Goal: Check status: Check status

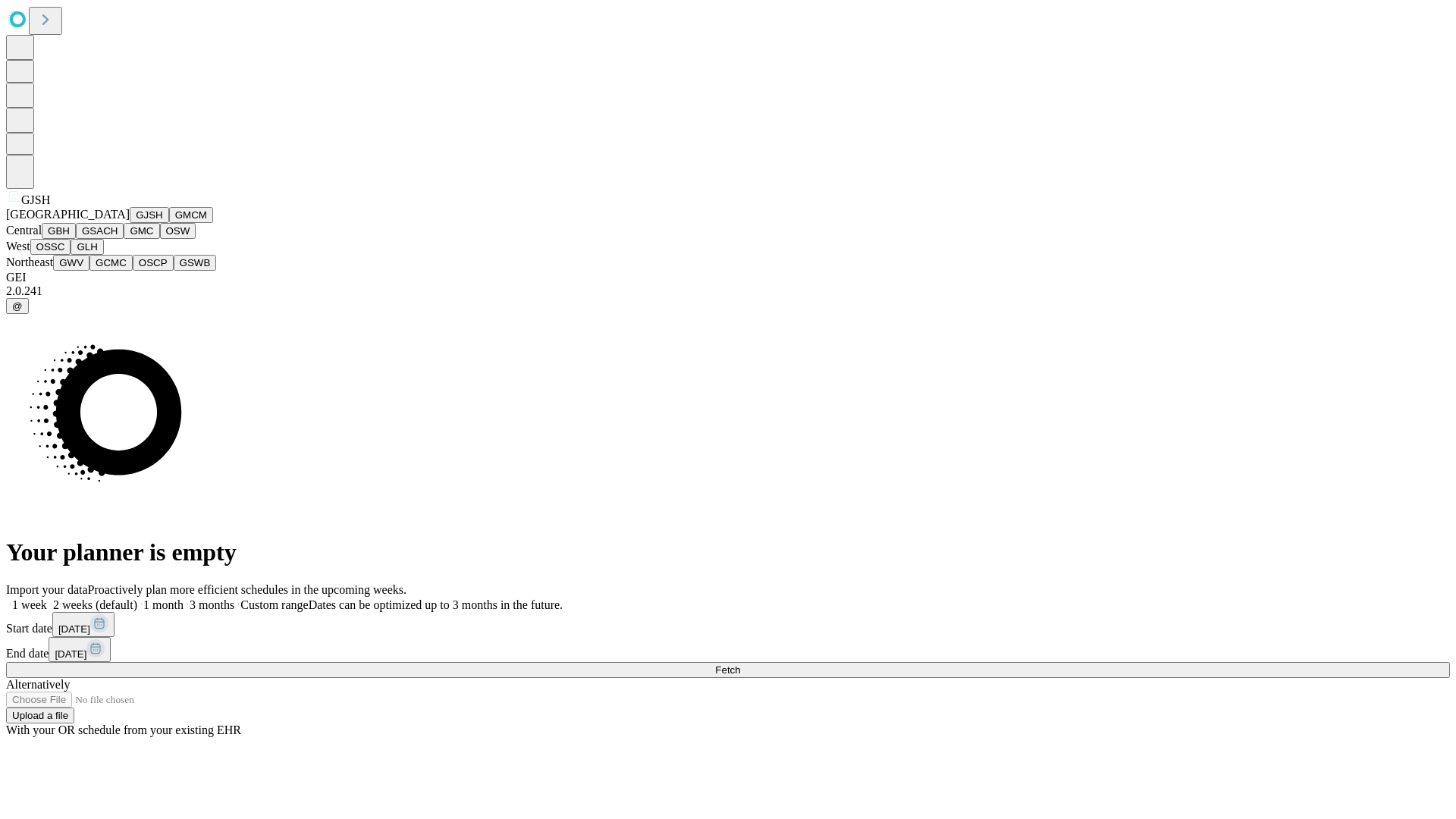
click at [130, 223] on button "GJSH" at bounding box center [149, 214] width 39 height 16
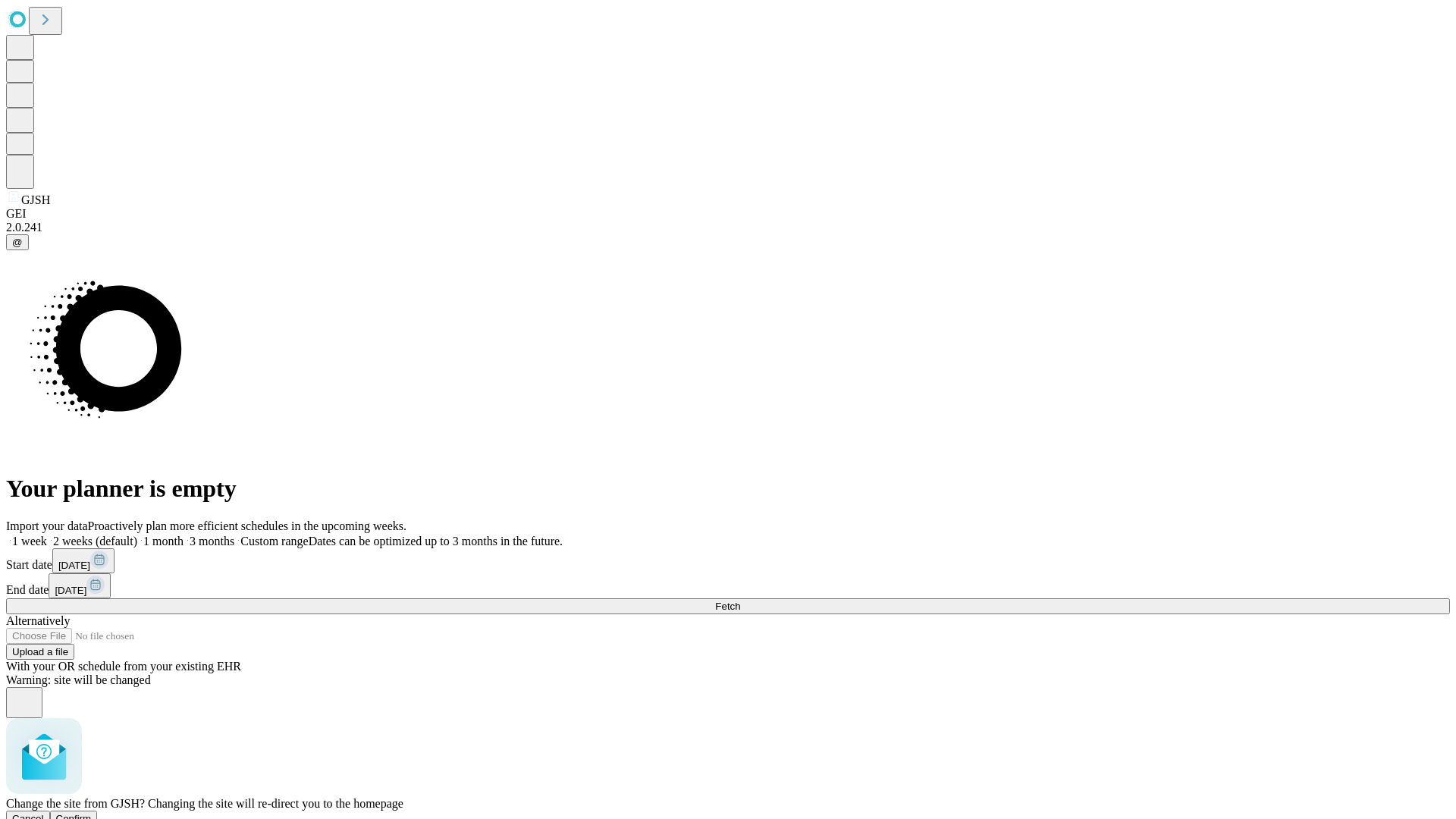
click at [91, 813] on span "Confirm" at bounding box center [73, 819] width 36 height 12
click at [47, 534] on label "1 week" at bounding box center [26, 540] width 41 height 12
click at [740, 601] on span "Fetch" at bounding box center [728, 607] width 25 height 12
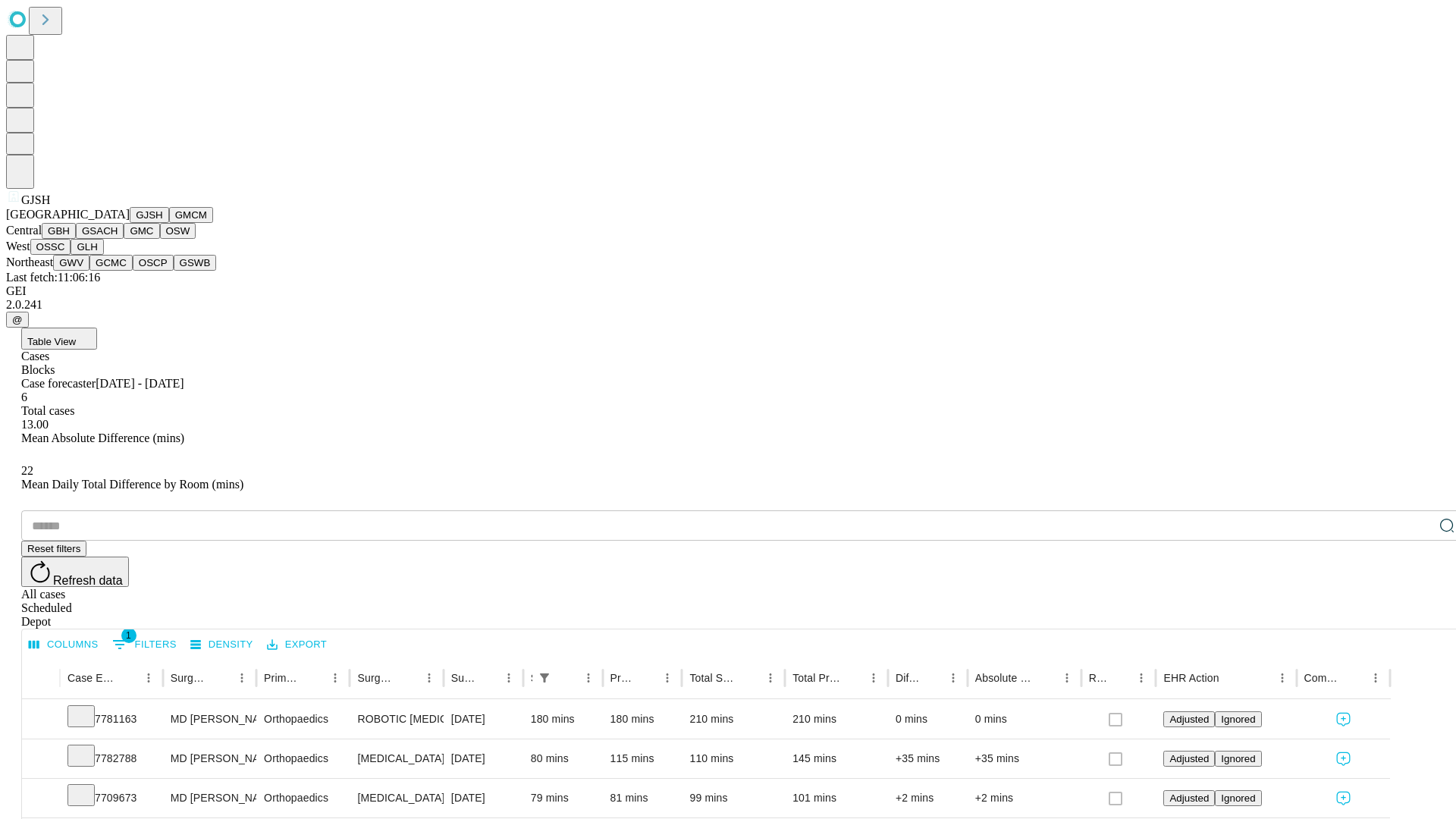
click at [169, 223] on button "GMCM" at bounding box center [191, 214] width 44 height 16
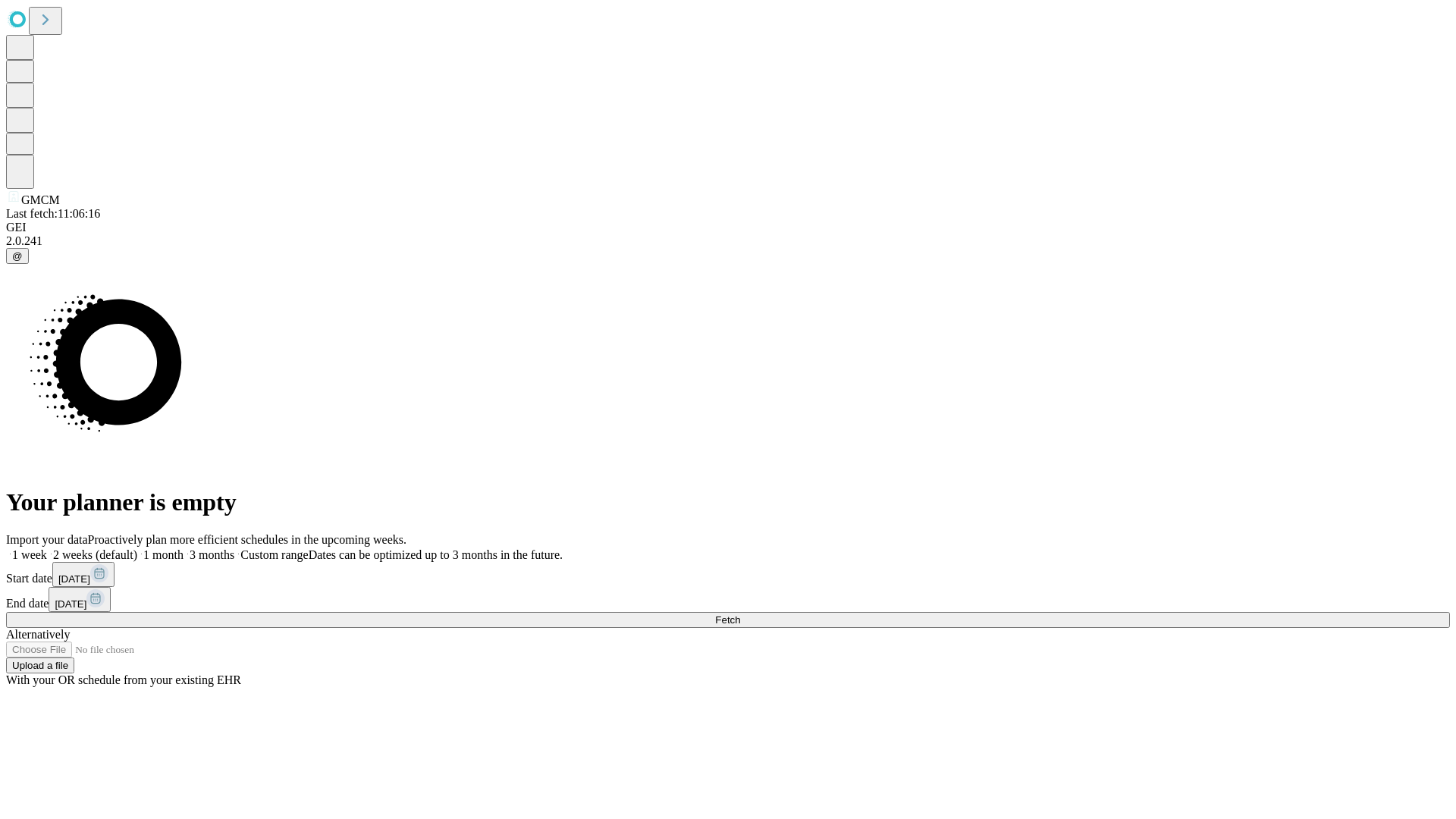
click at [47, 549] on label "1 week" at bounding box center [26, 555] width 41 height 12
click at [740, 614] on span "Fetch" at bounding box center [728, 620] width 25 height 12
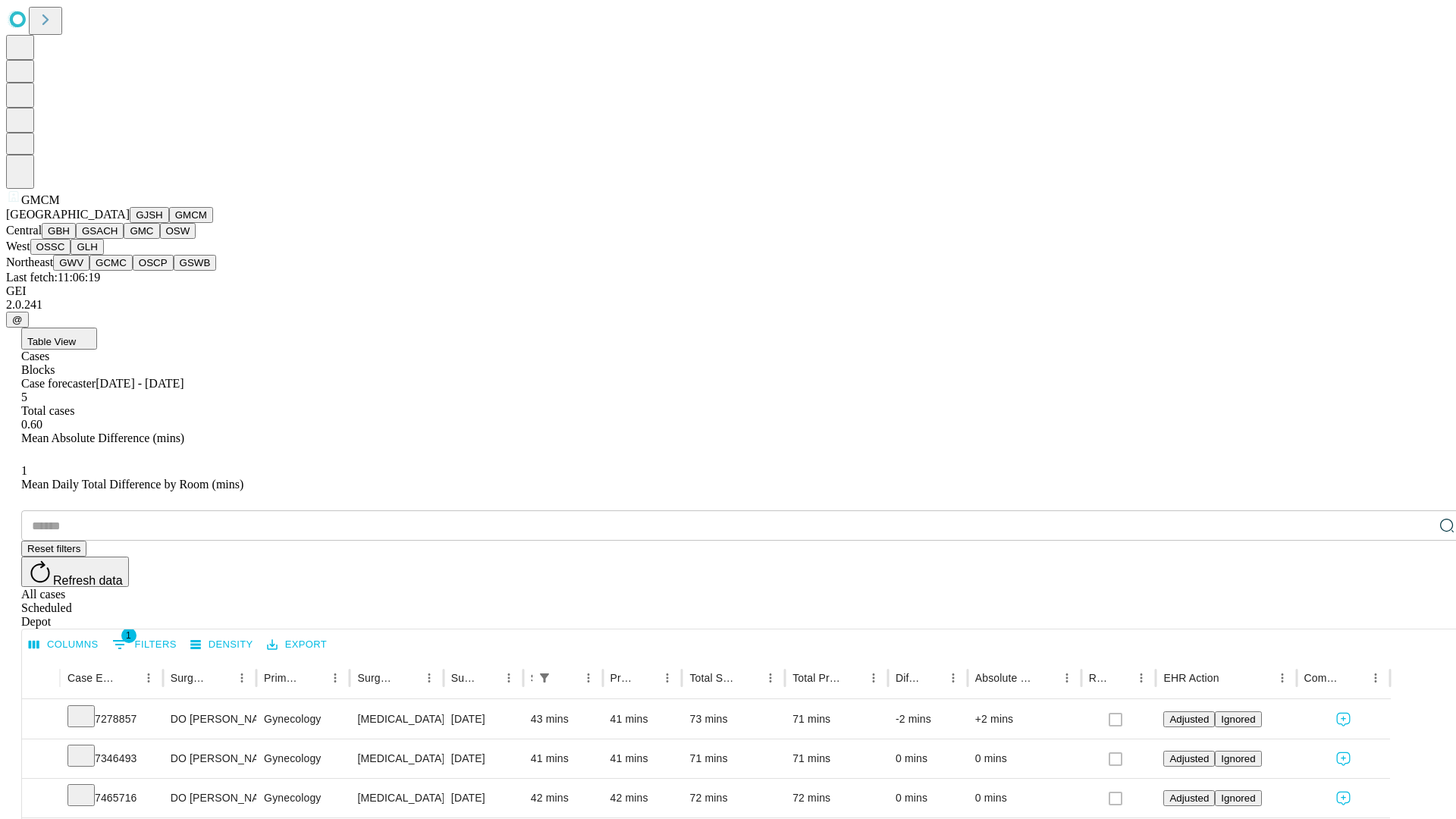
click at [76, 239] on button "GBH" at bounding box center [59, 231] width 35 height 16
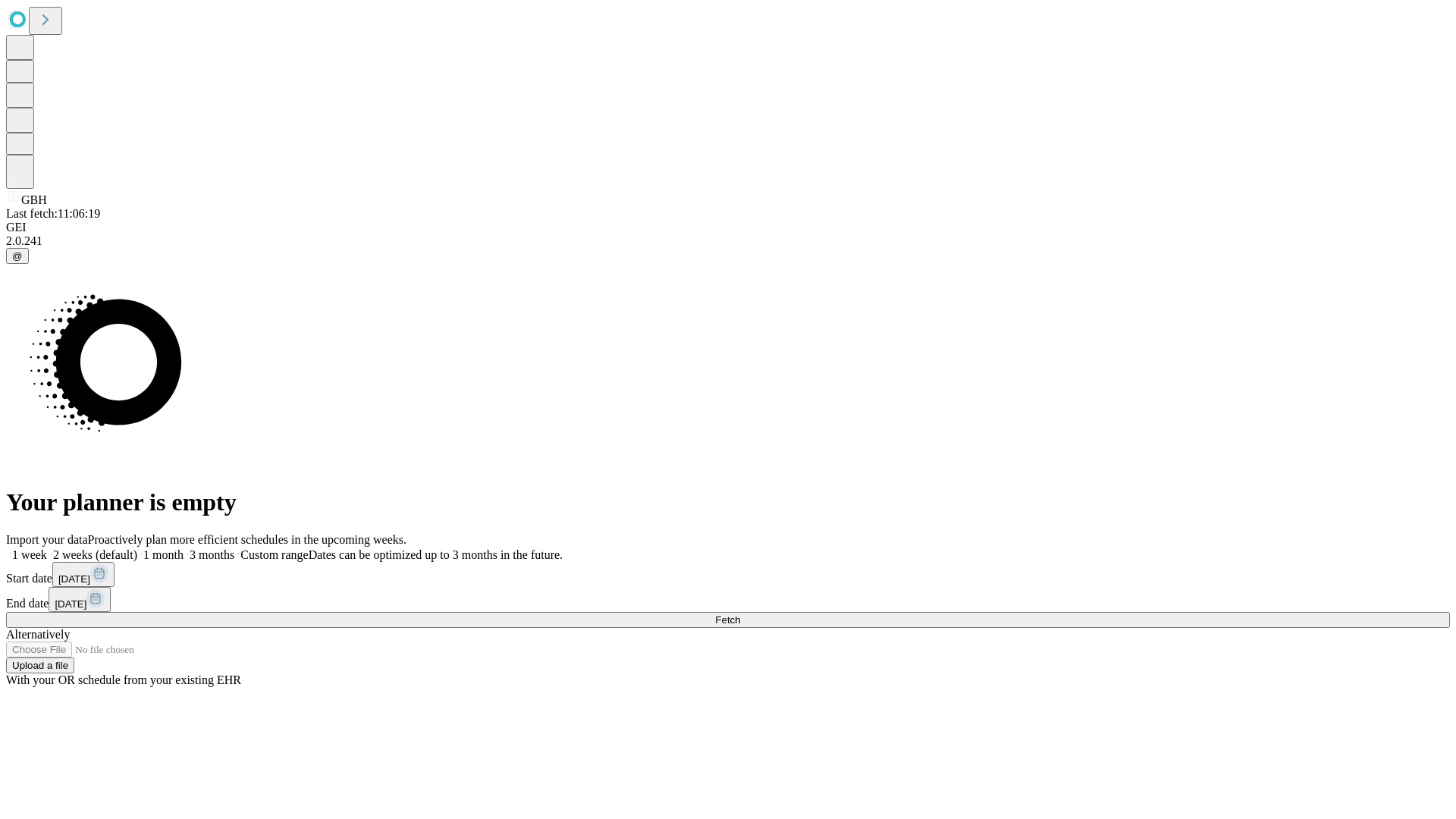
click at [740, 614] on span "Fetch" at bounding box center [728, 620] width 25 height 12
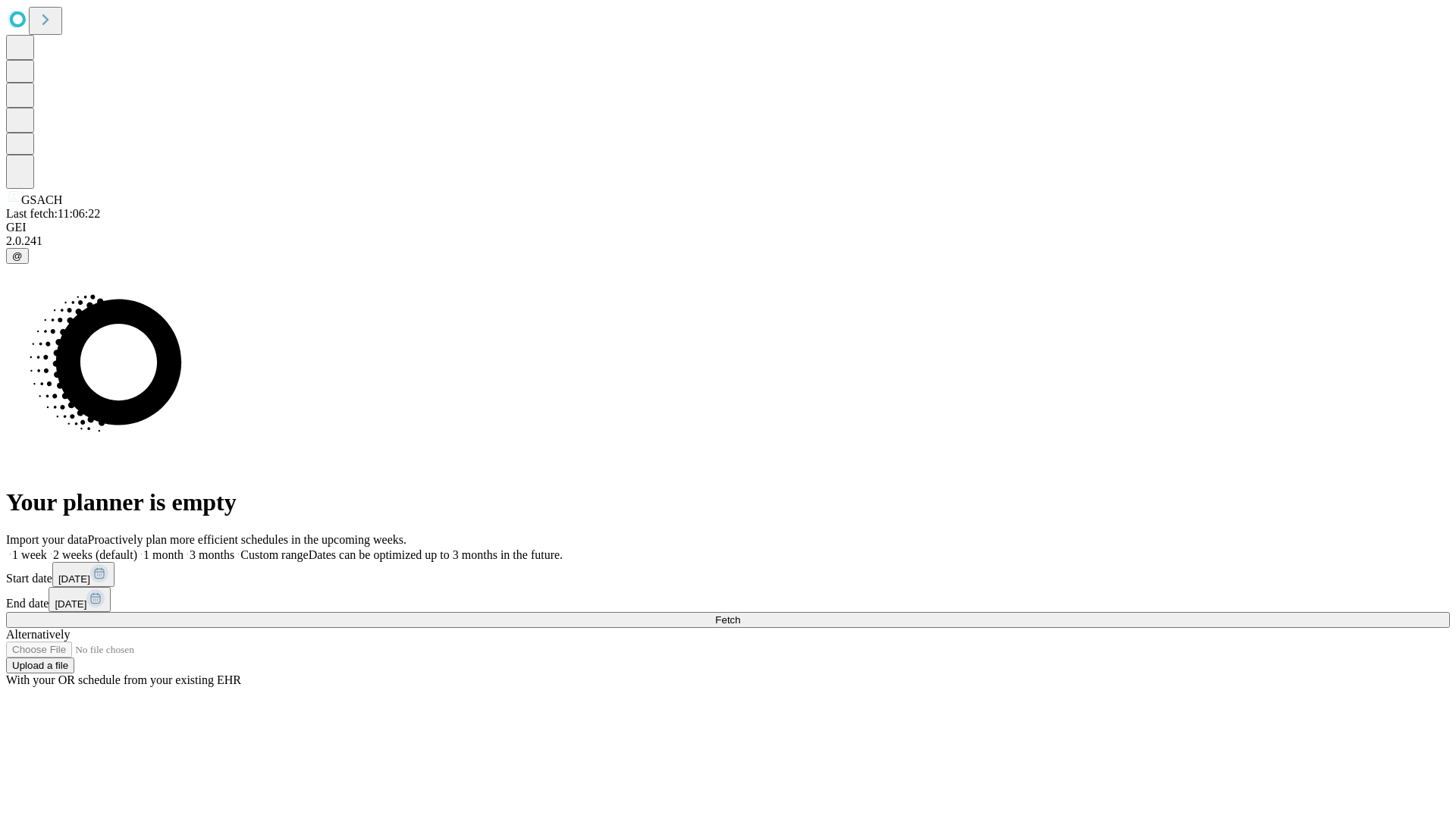
click at [47, 549] on label "1 week" at bounding box center [26, 555] width 41 height 12
click at [740, 614] on span "Fetch" at bounding box center [728, 620] width 25 height 12
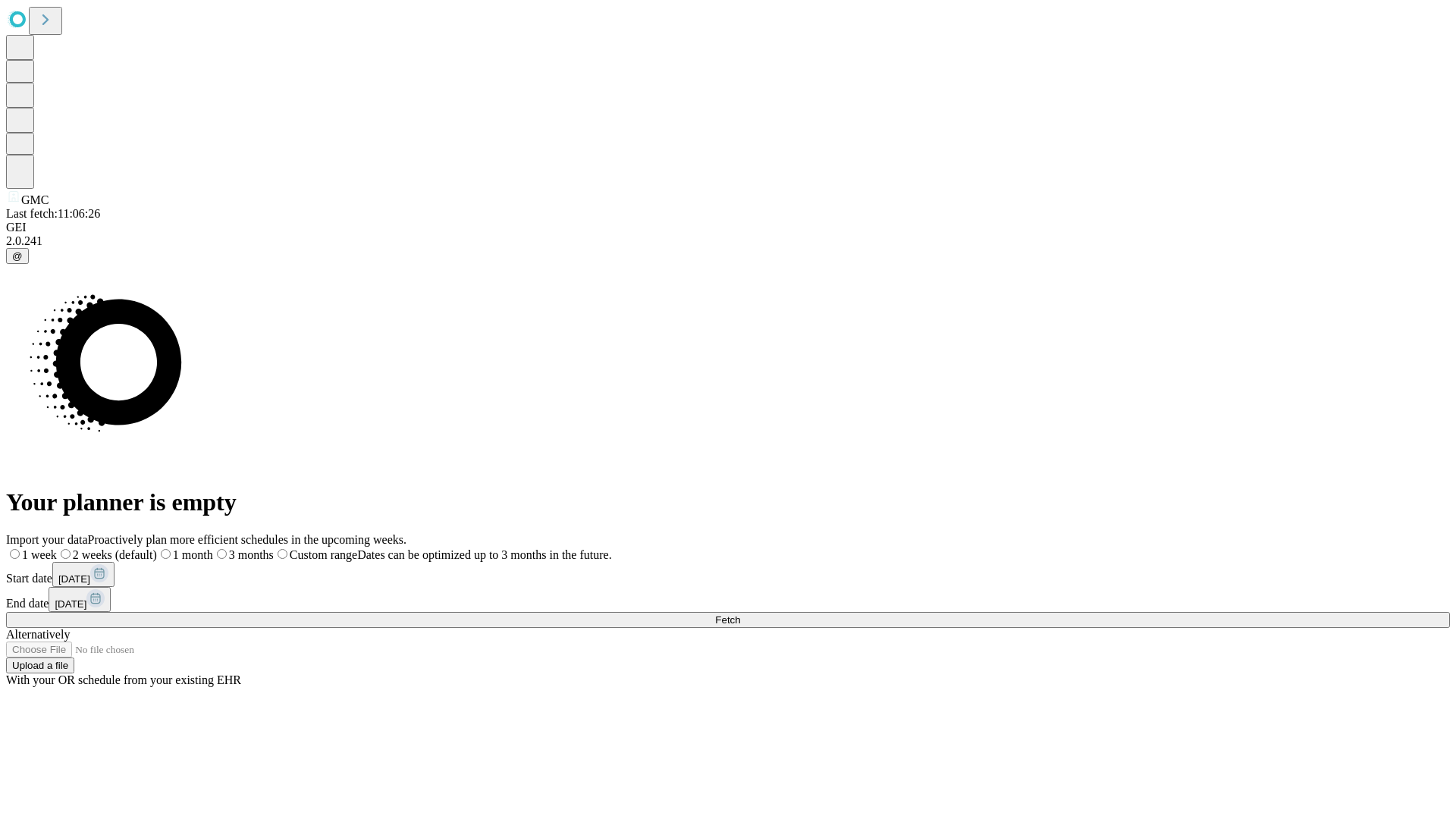
click at [57, 549] on label "1 week" at bounding box center [31, 555] width 51 height 12
click at [740, 614] on span "Fetch" at bounding box center [728, 620] width 25 height 12
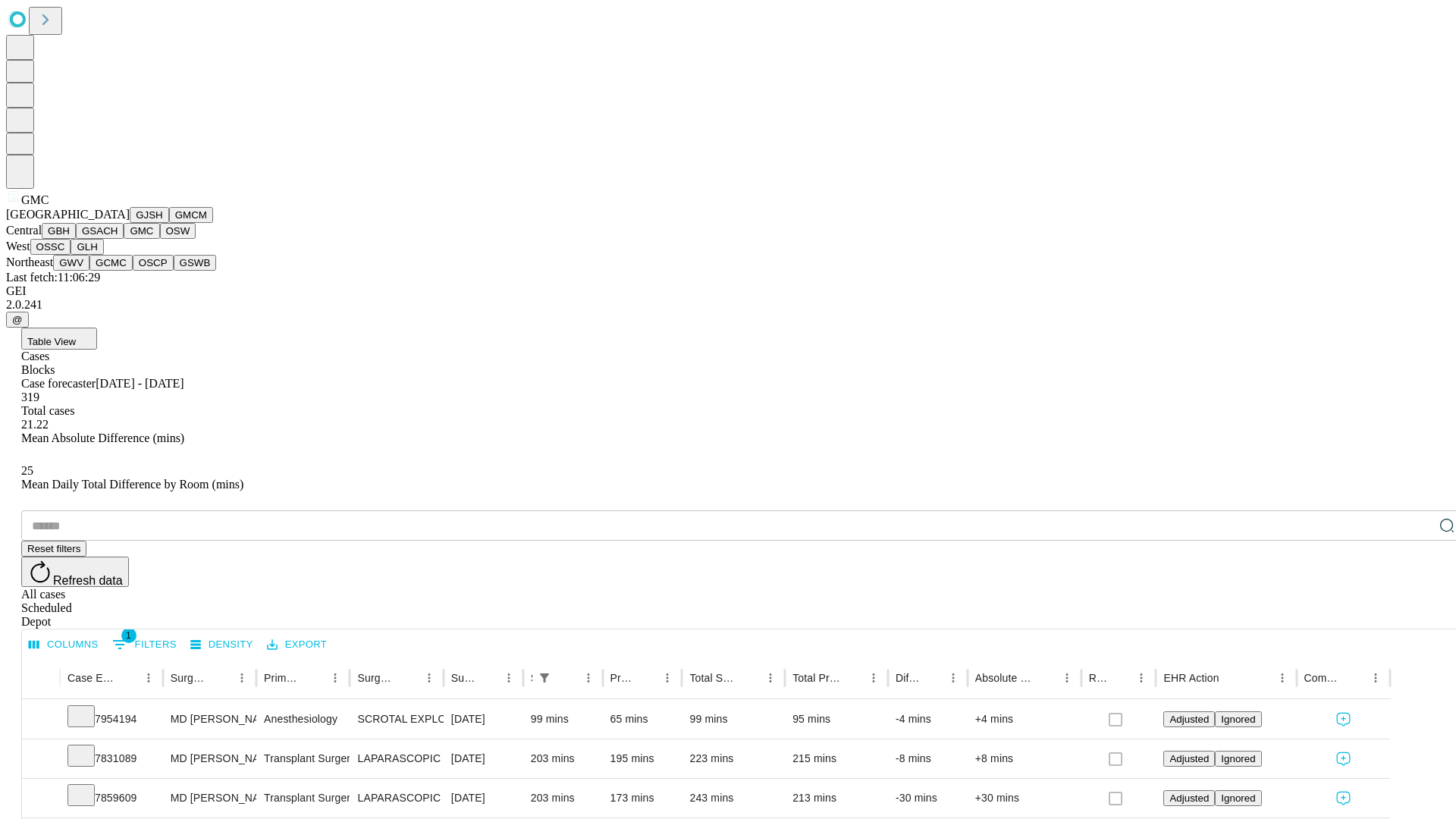
click at [160, 239] on button "OSW" at bounding box center [179, 231] width 37 height 16
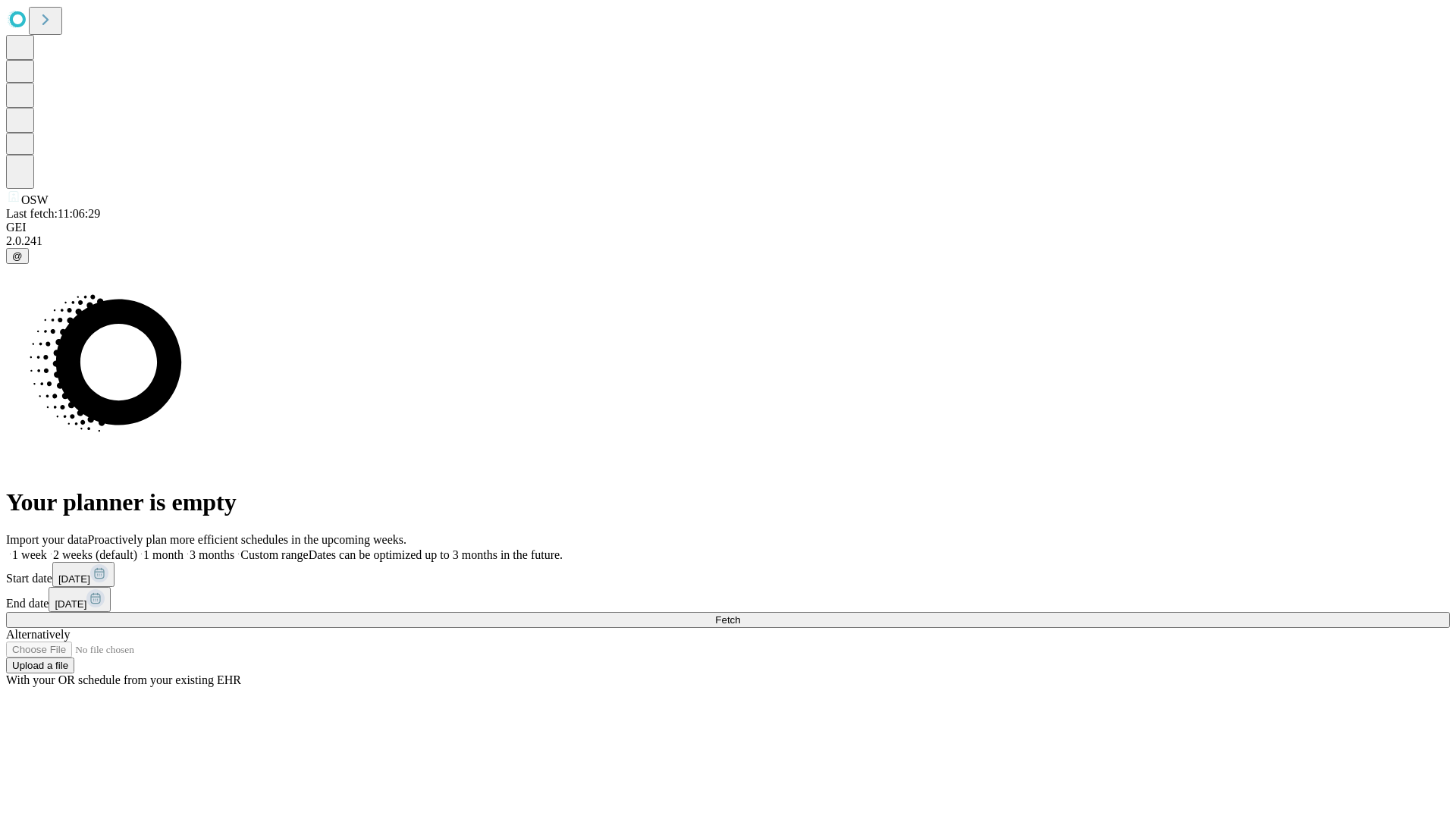
click at [47, 549] on label "1 week" at bounding box center [26, 555] width 41 height 12
click at [740, 614] on span "Fetch" at bounding box center [728, 620] width 25 height 12
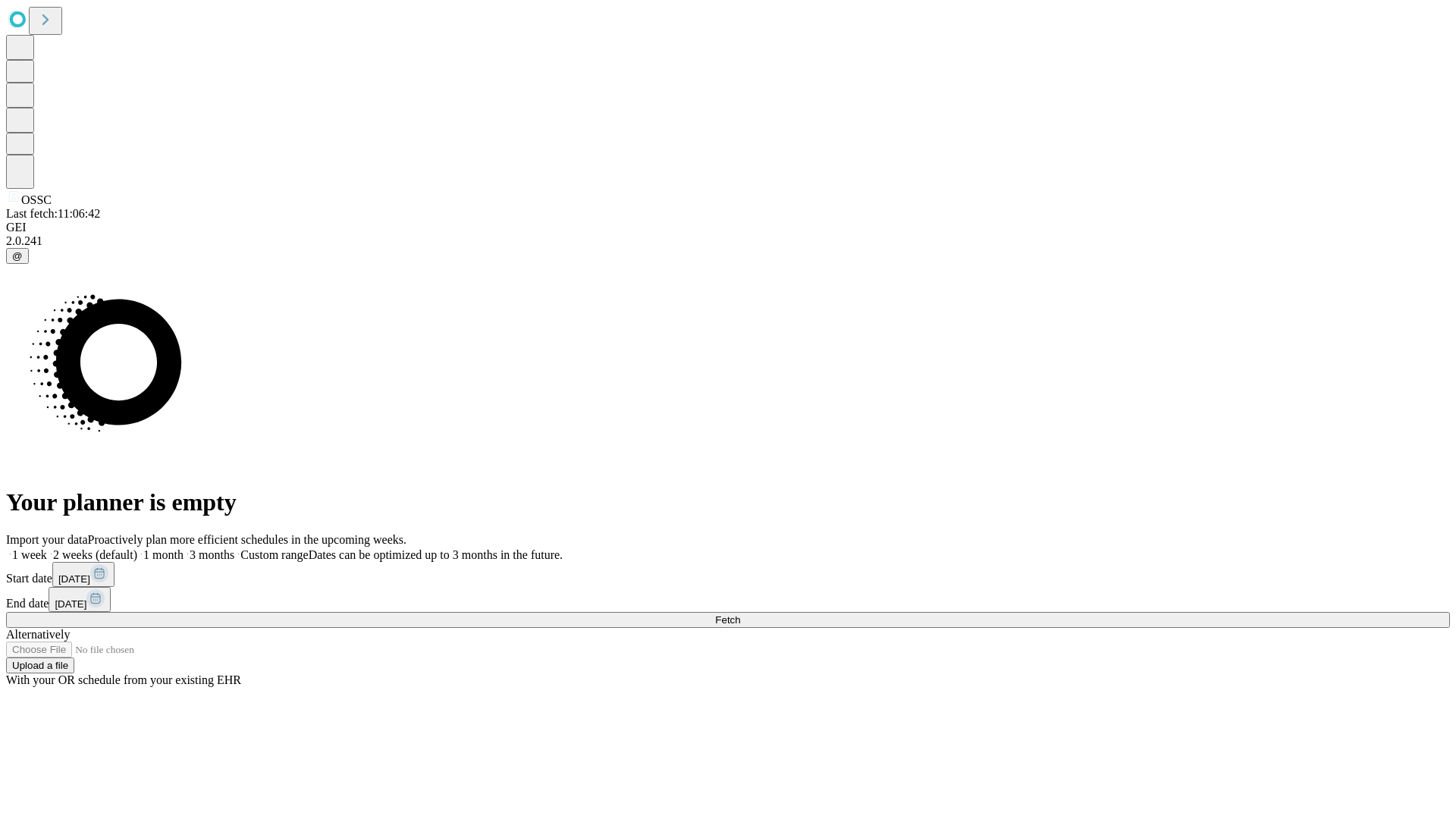
click at [740, 614] on span "Fetch" at bounding box center [728, 620] width 25 height 12
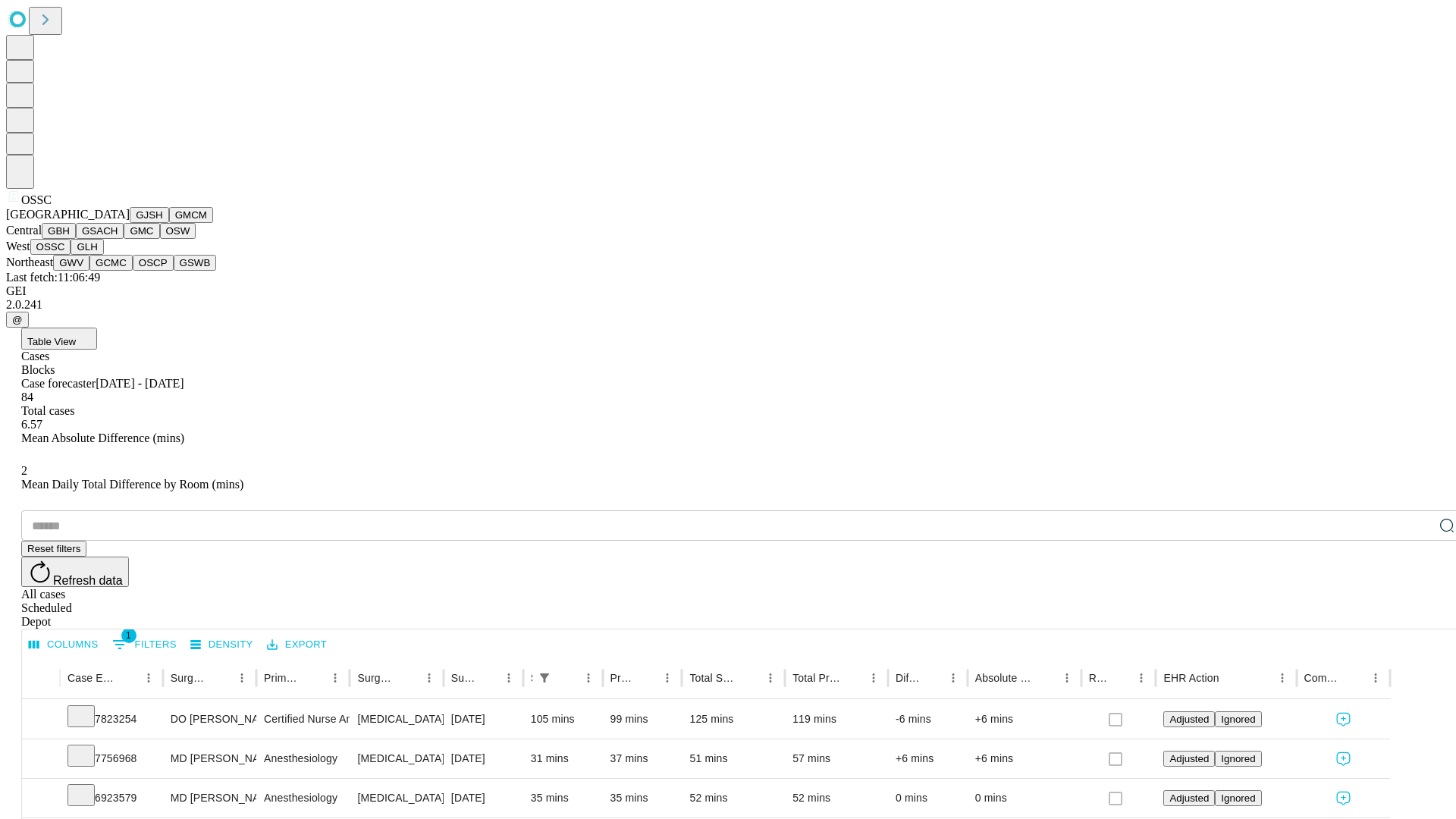
click at [103, 255] on button "GLH" at bounding box center [86, 247] width 33 height 16
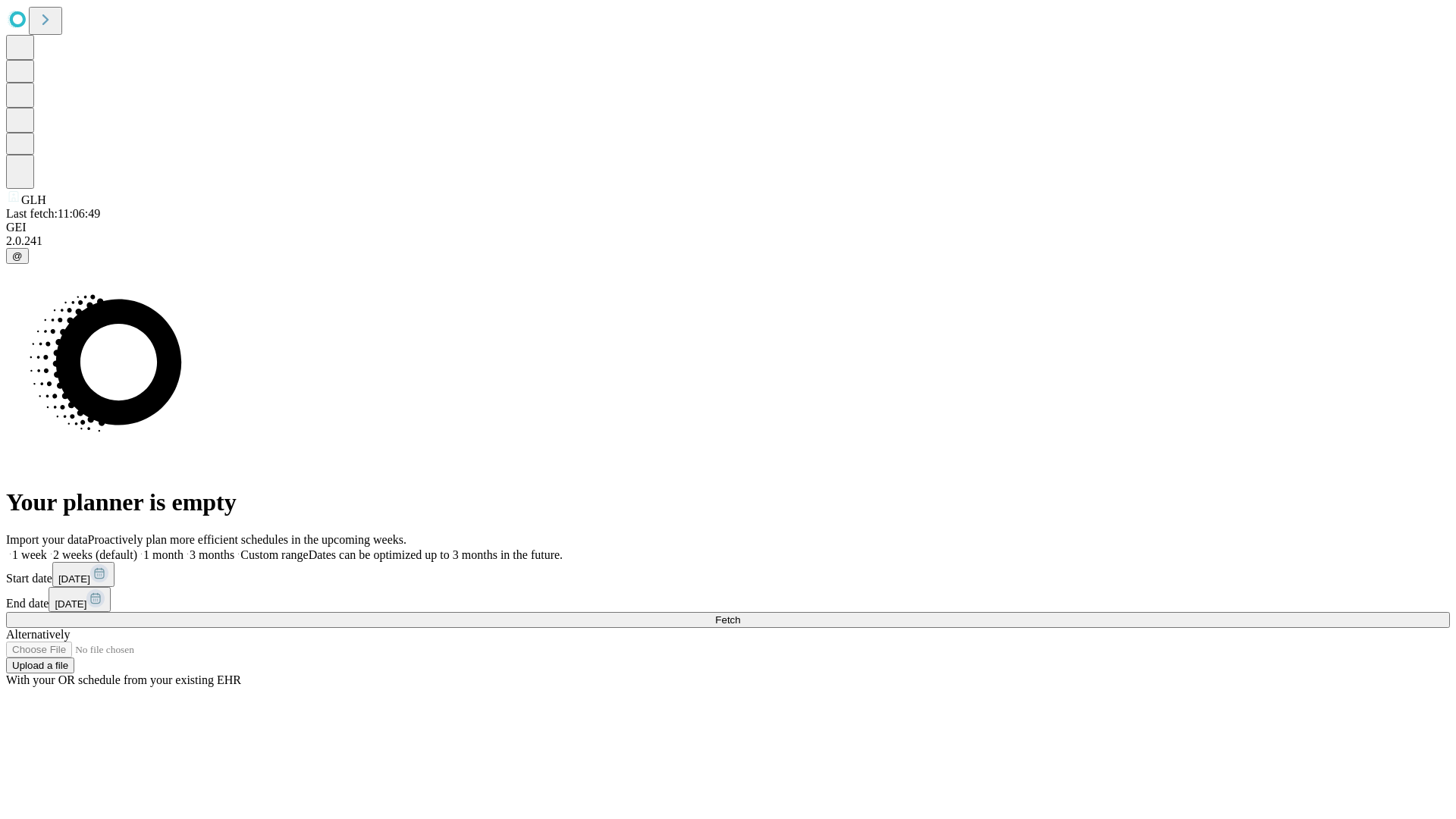
click at [47, 549] on label "1 week" at bounding box center [26, 555] width 41 height 12
click at [740, 614] on span "Fetch" at bounding box center [728, 620] width 25 height 12
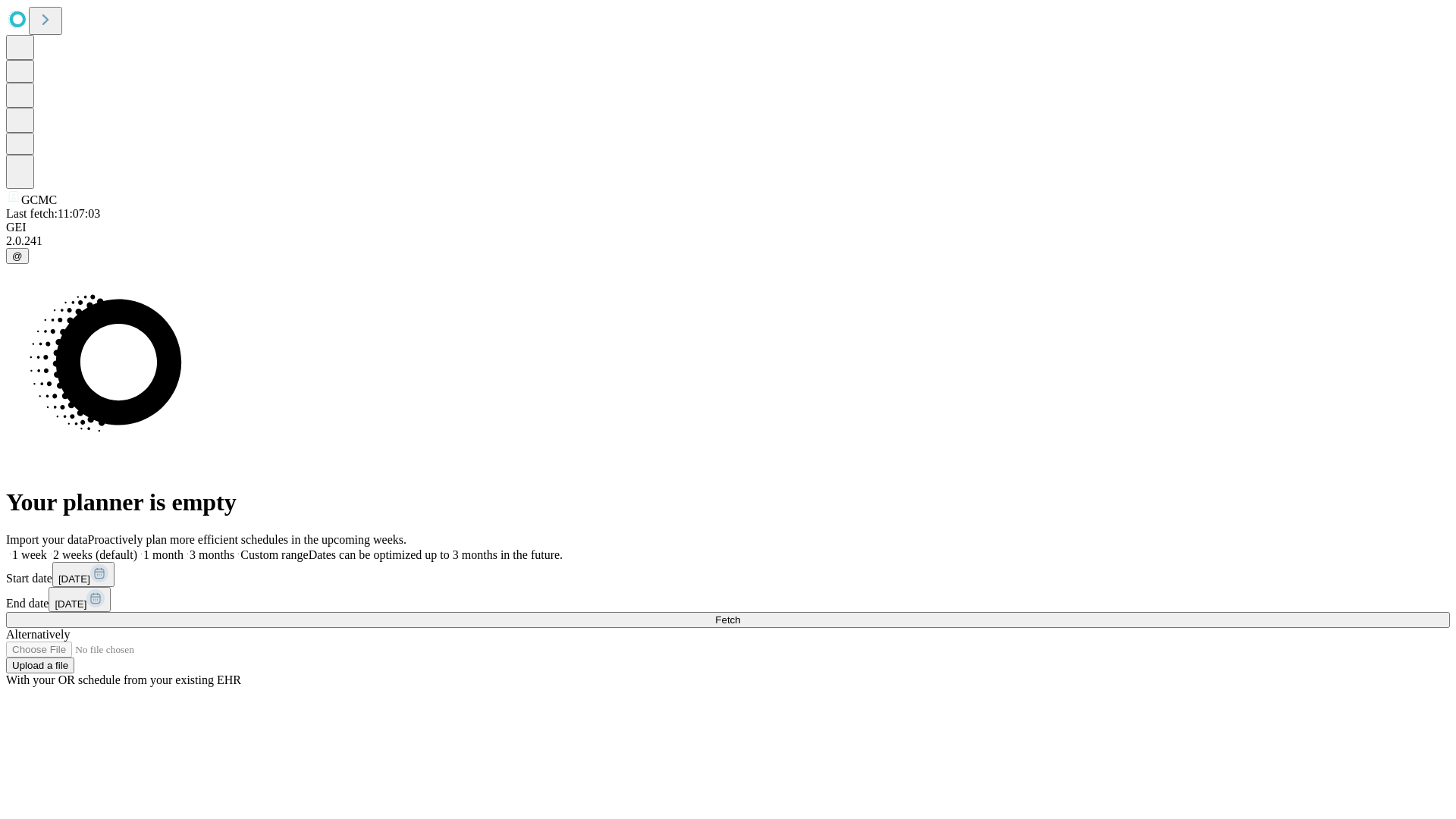
click at [47, 549] on label "1 week" at bounding box center [26, 555] width 41 height 12
click at [740, 614] on span "Fetch" at bounding box center [728, 620] width 25 height 12
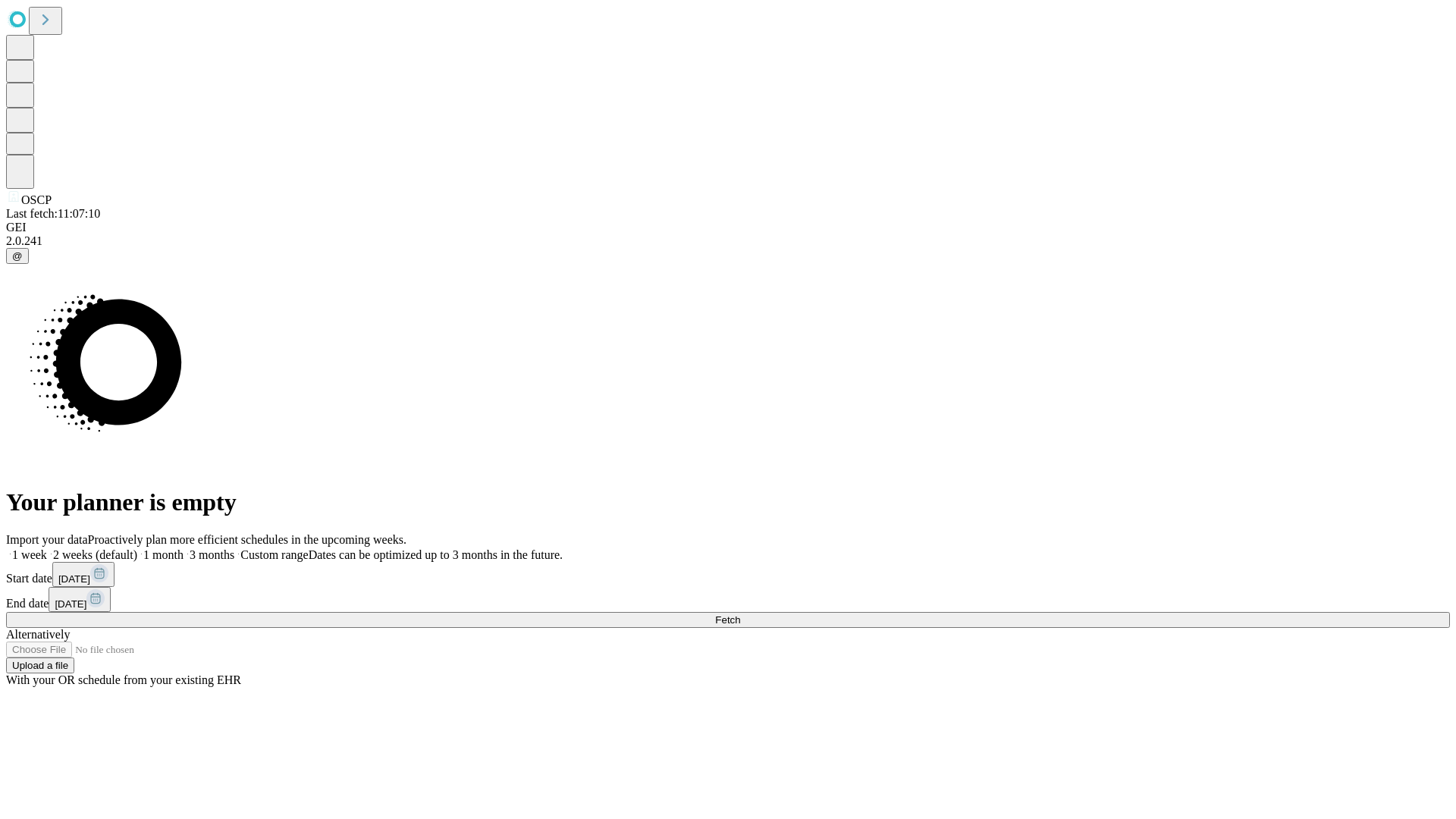
click at [47, 549] on label "1 week" at bounding box center [26, 555] width 41 height 12
click at [740, 614] on span "Fetch" at bounding box center [728, 620] width 25 height 12
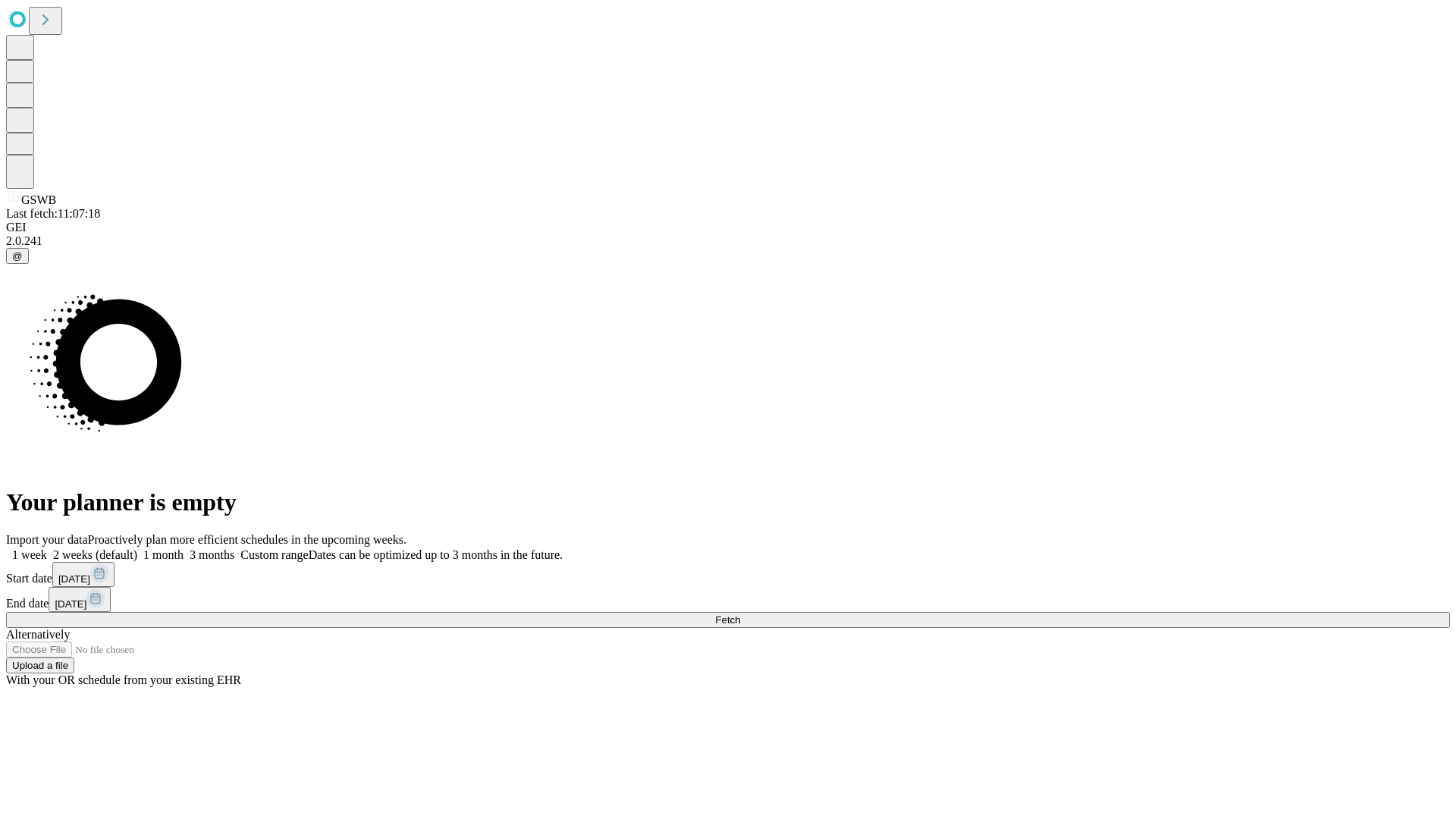
click at [47, 549] on label "1 week" at bounding box center [26, 555] width 41 height 12
click at [740, 614] on span "Fetch" at bounding box center [728, 620] width 25 height 12
